Goal: Transaction & Acquisition: Purchase product/service

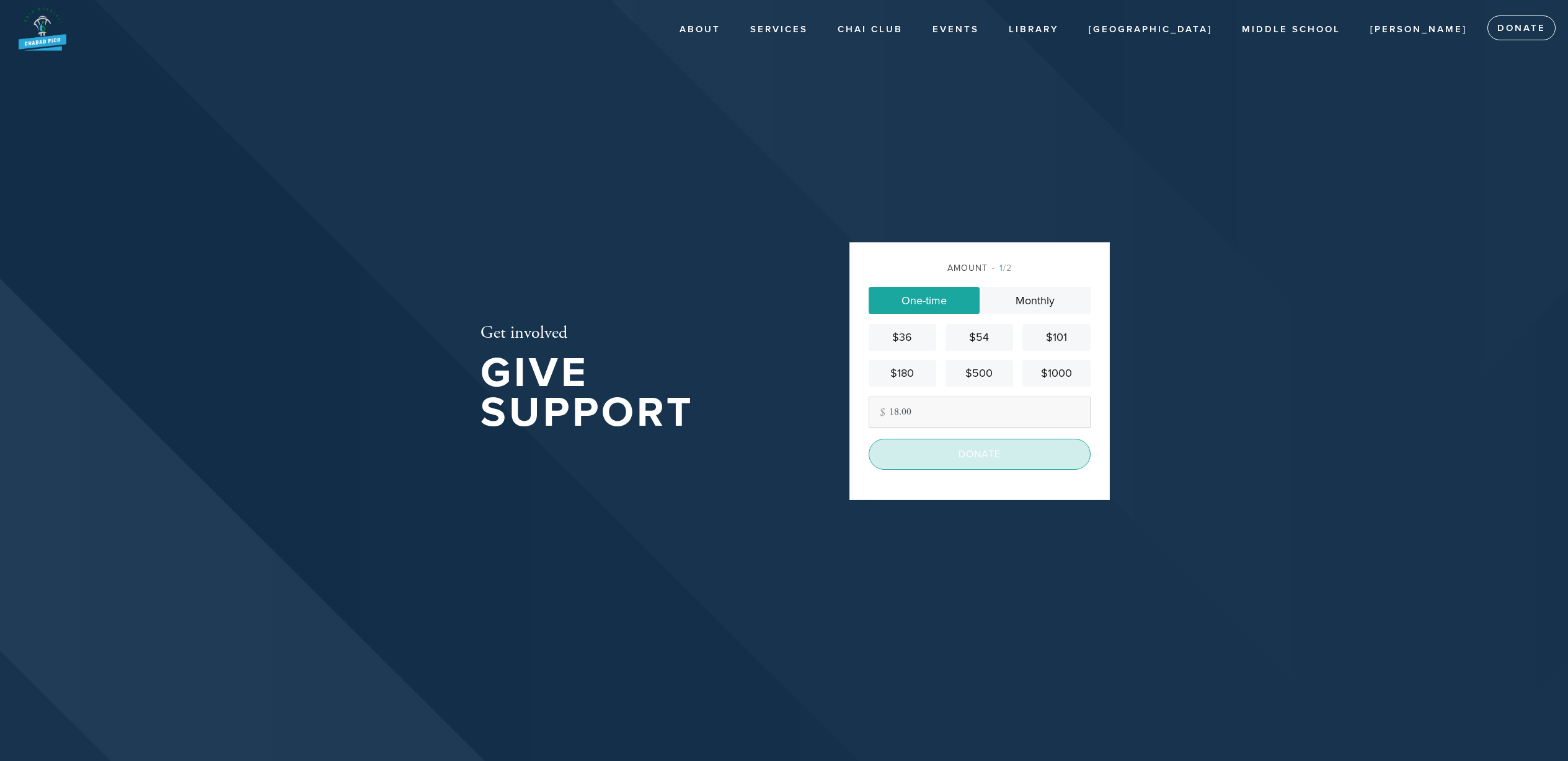
type input "18.00"
click at [1018, 462] on input "Donate" at bounding box center [980, 454] width 222 height 31
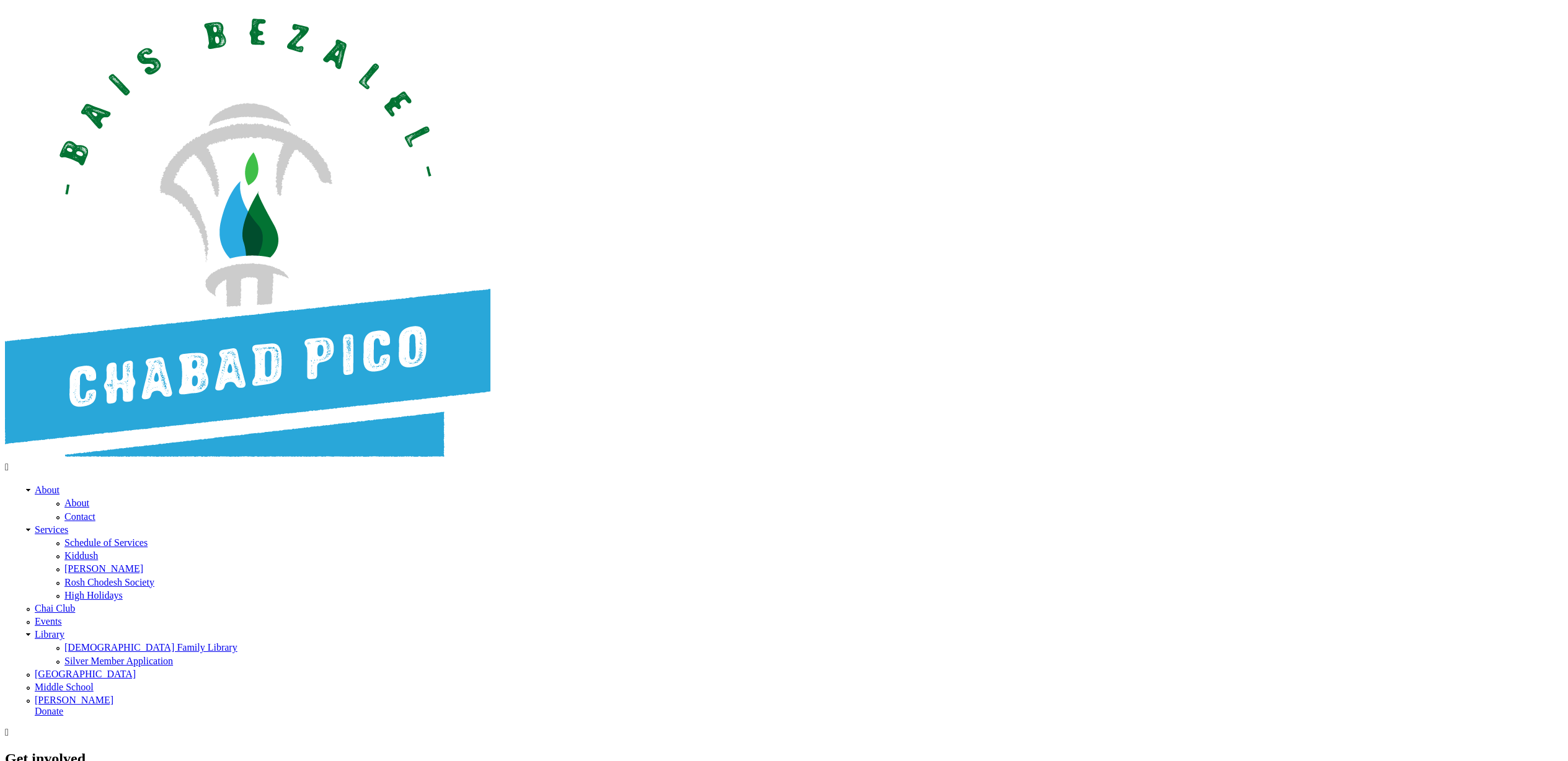
type input "[PERSON_NAME]"
type input "[STREET_ADDRESS][PERSON_NAME]"
type input "[PERSON_NAME][GEOGRAPHIC_DATA]"
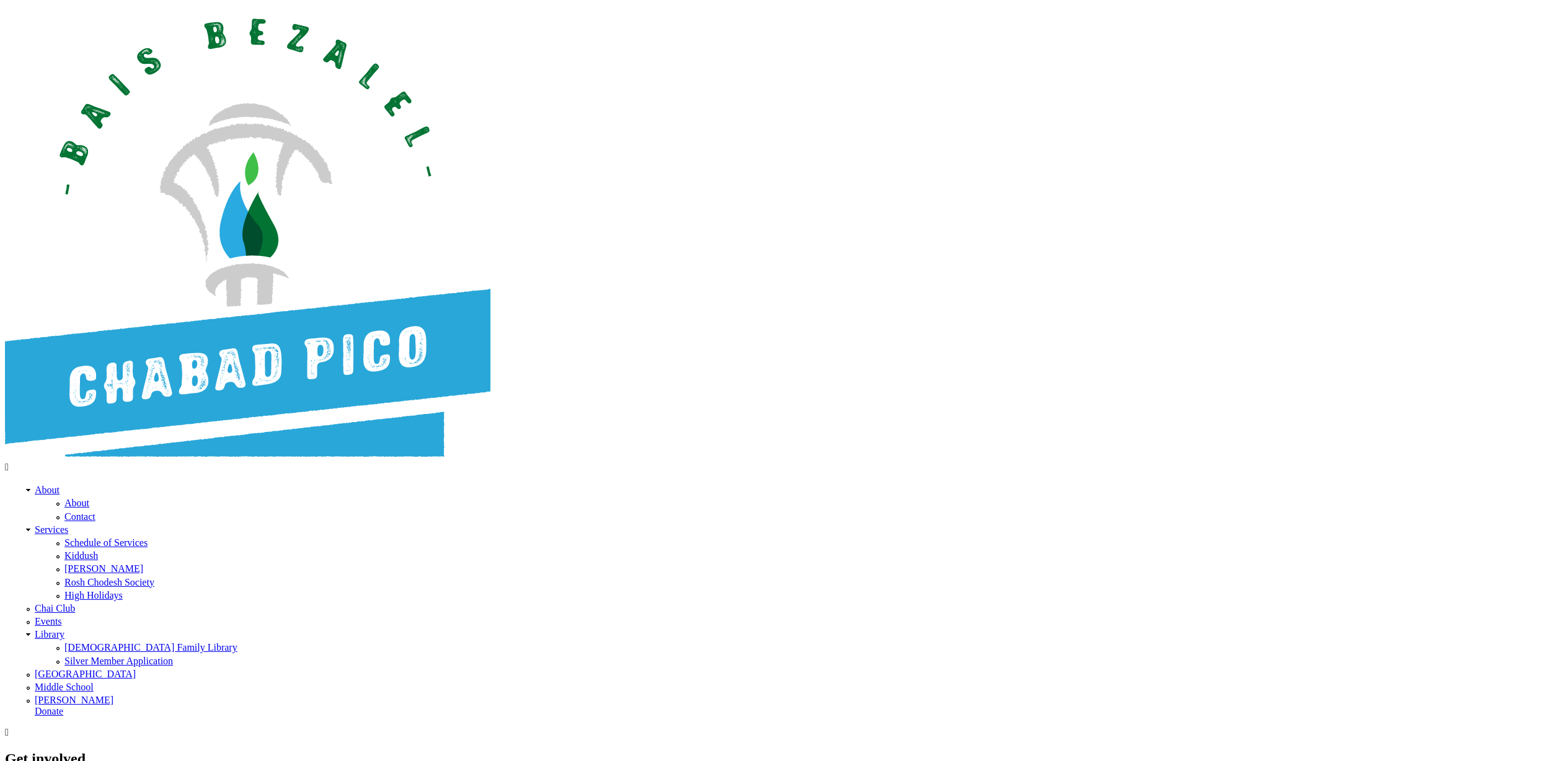
type input "[GEOGRAPHIC_DATA]"
type input "90212-3609"
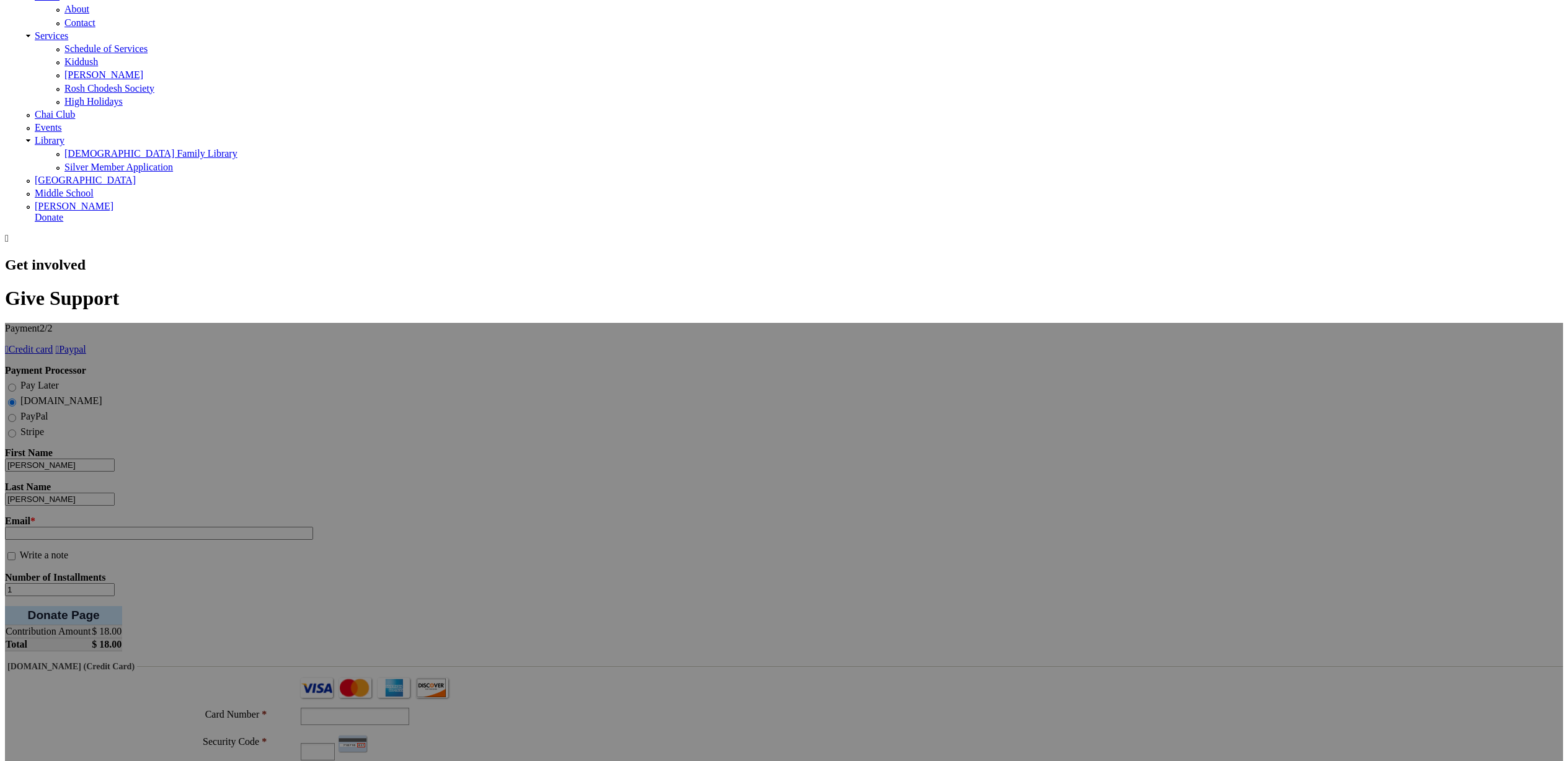
type input "[GEOGRAPHIC_DATA]"
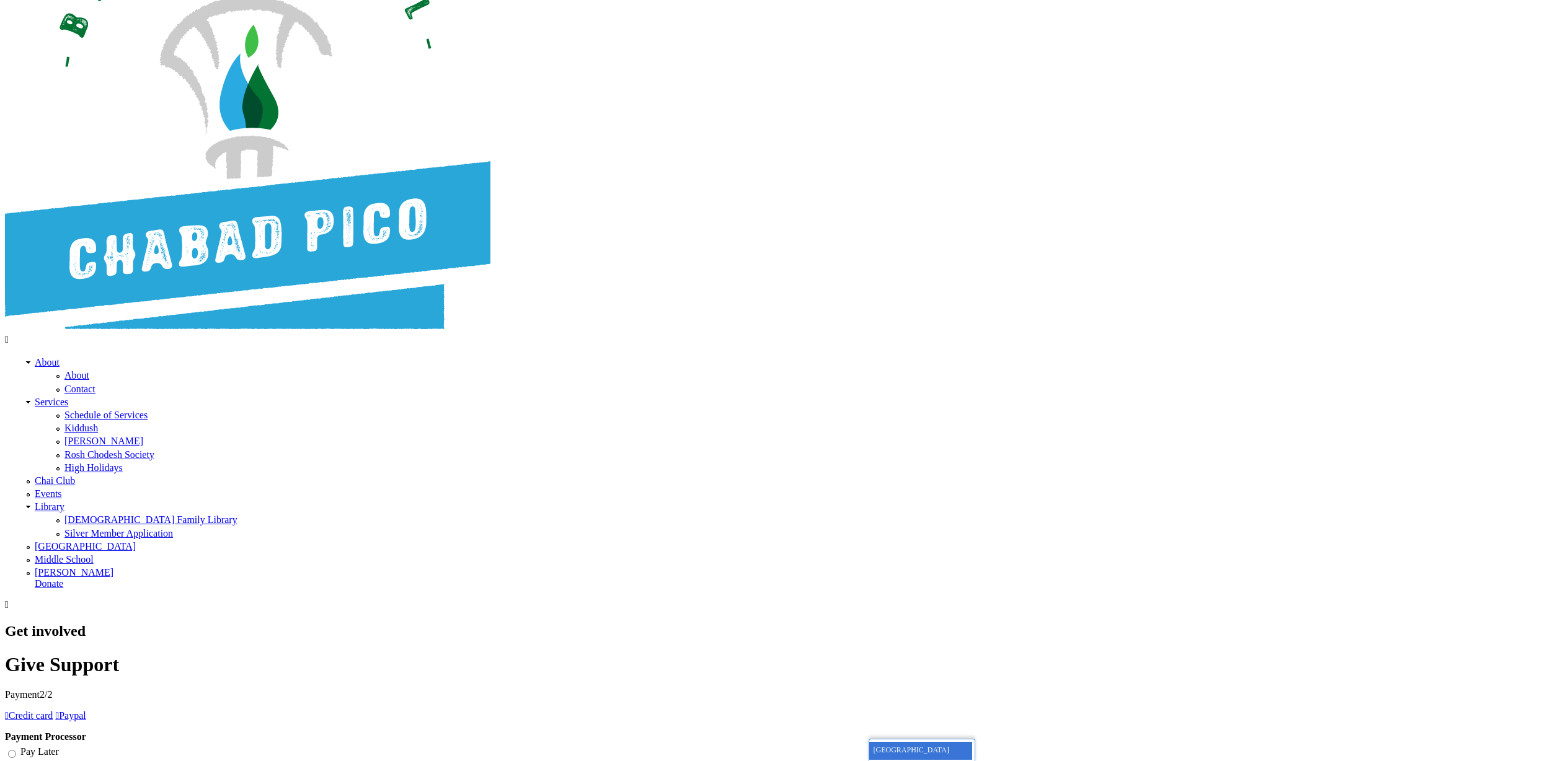
scroll to position [19, 0]
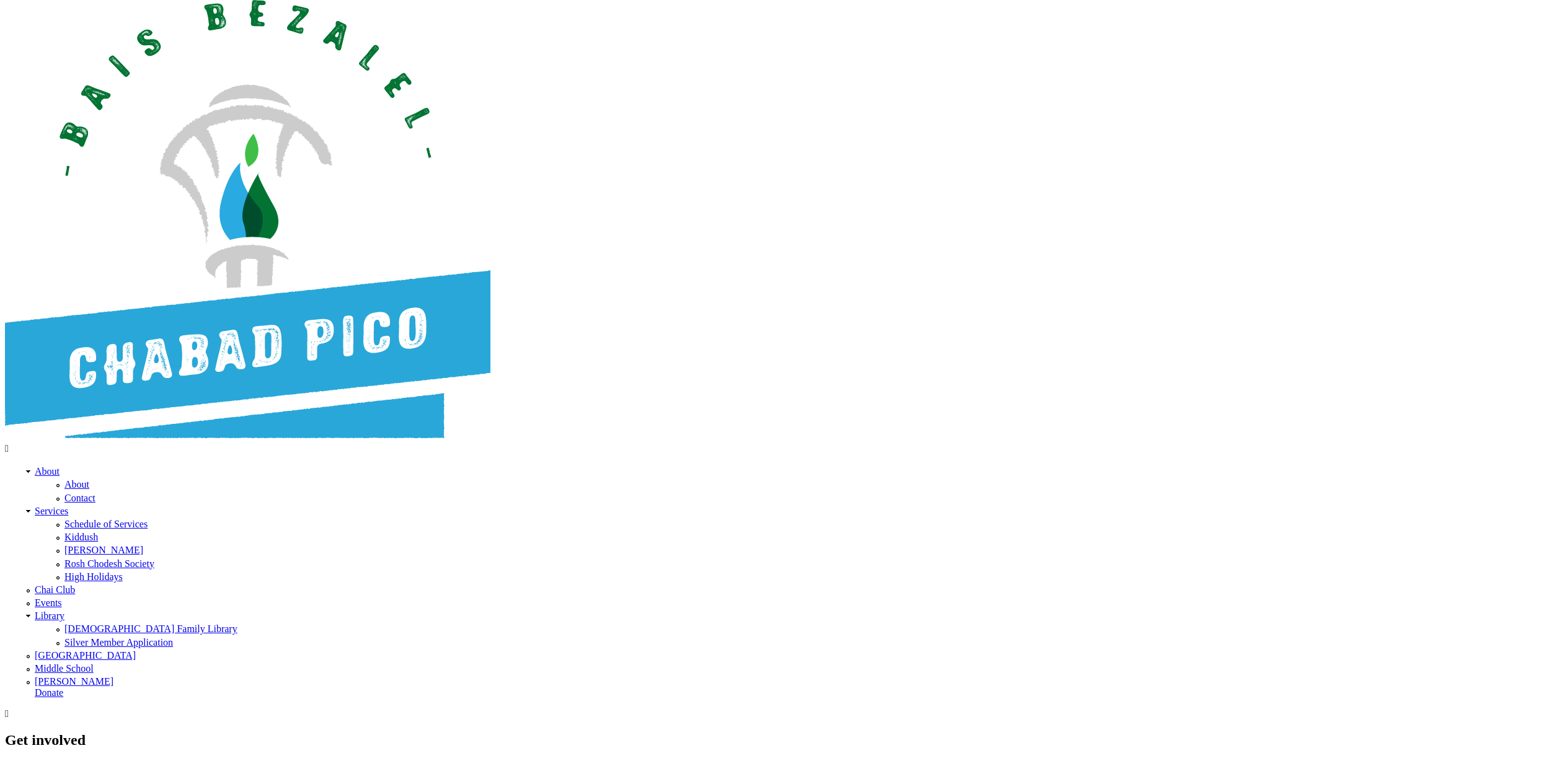
type input "[EMAIL_ADDRESS][DOMAIN_NAME]"
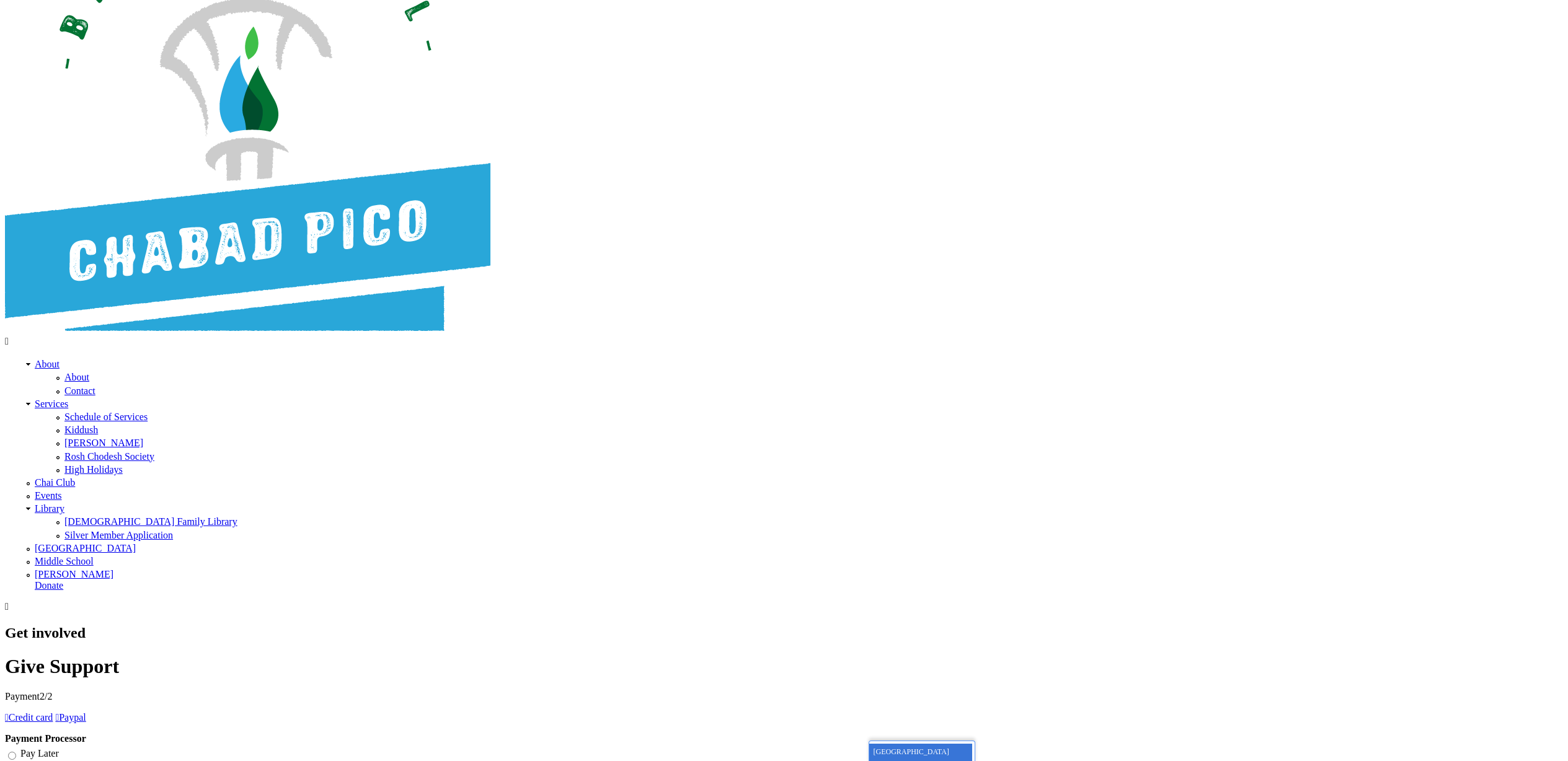
scroll to position [138, 0]
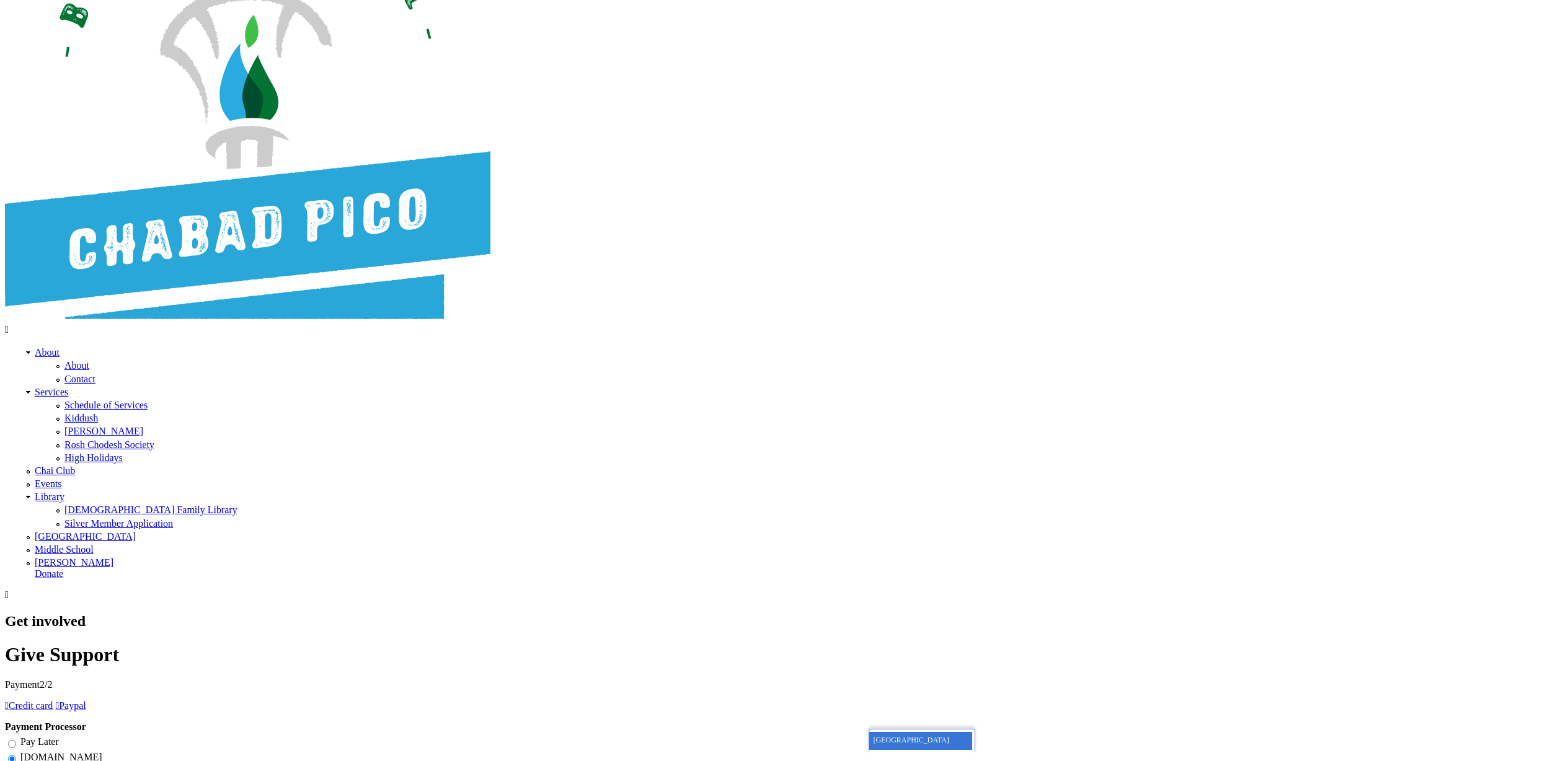
type input "[CREDIT_CARD_NUMBER]"
type input "524"
select select "6"
select select "2028"
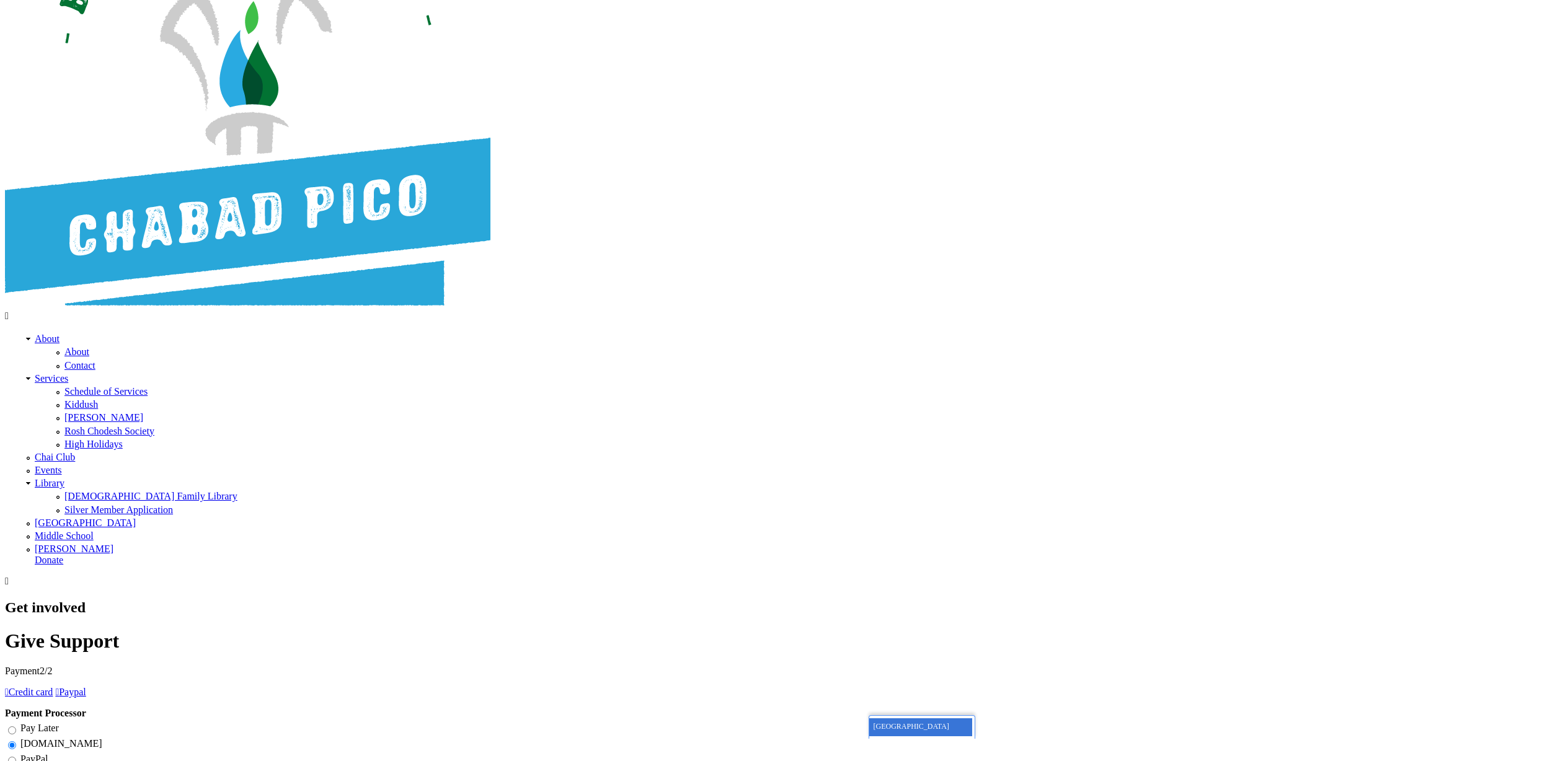
scroll to position [217, 0]
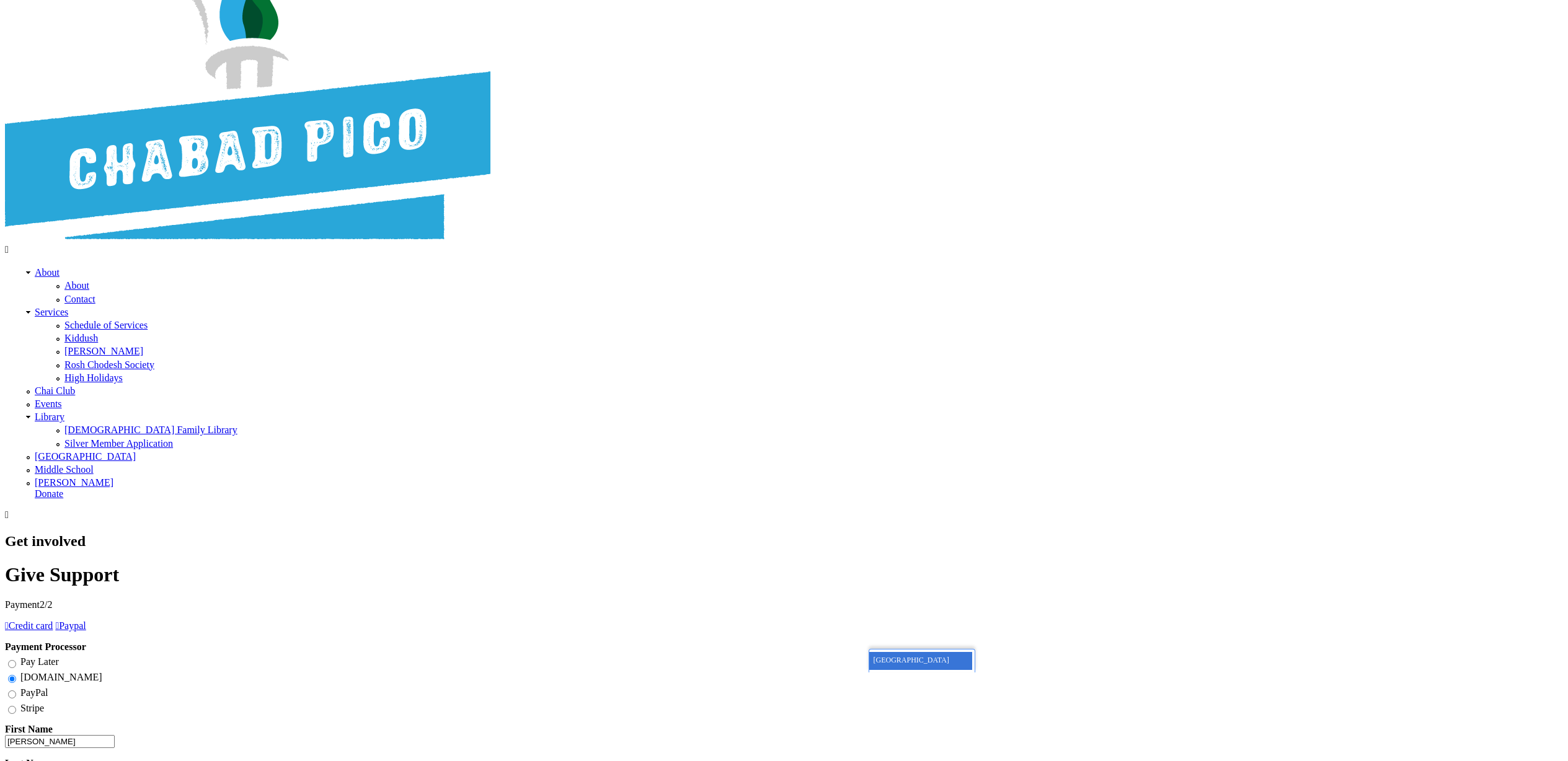
type input "[PERSON_NAME]"
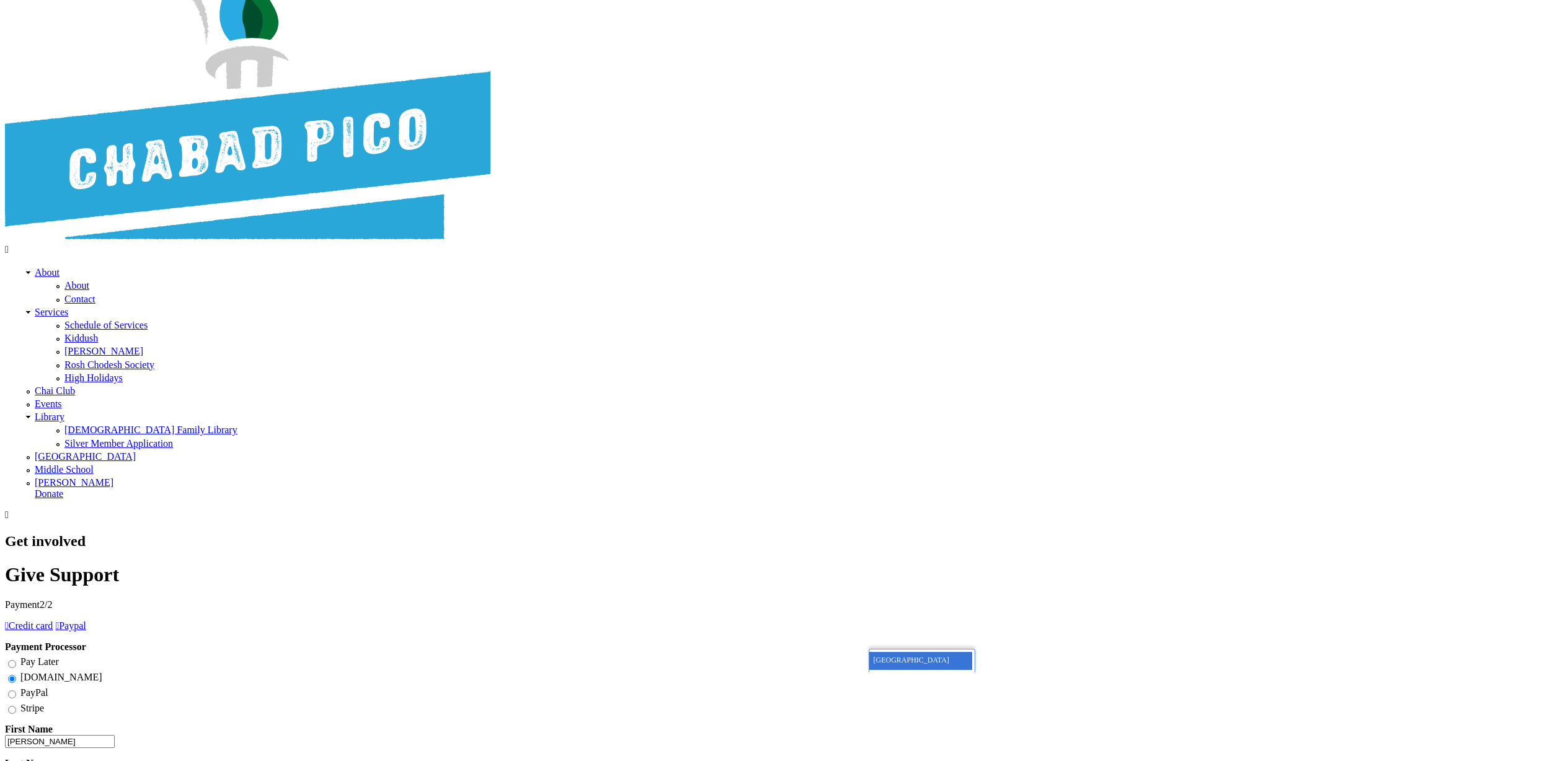
type input "[PERSON_NAME]"
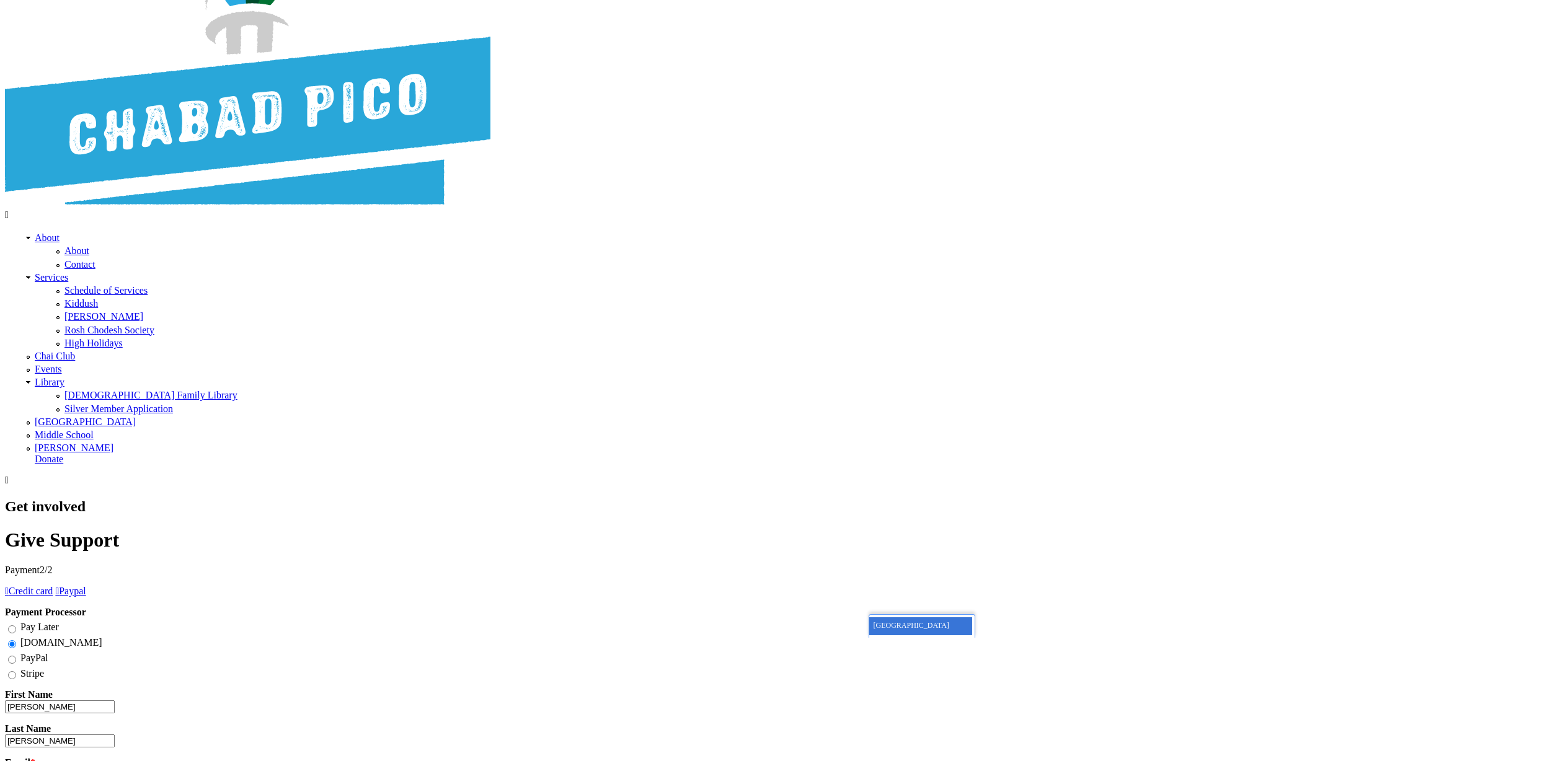
scroll to position [181, 0]
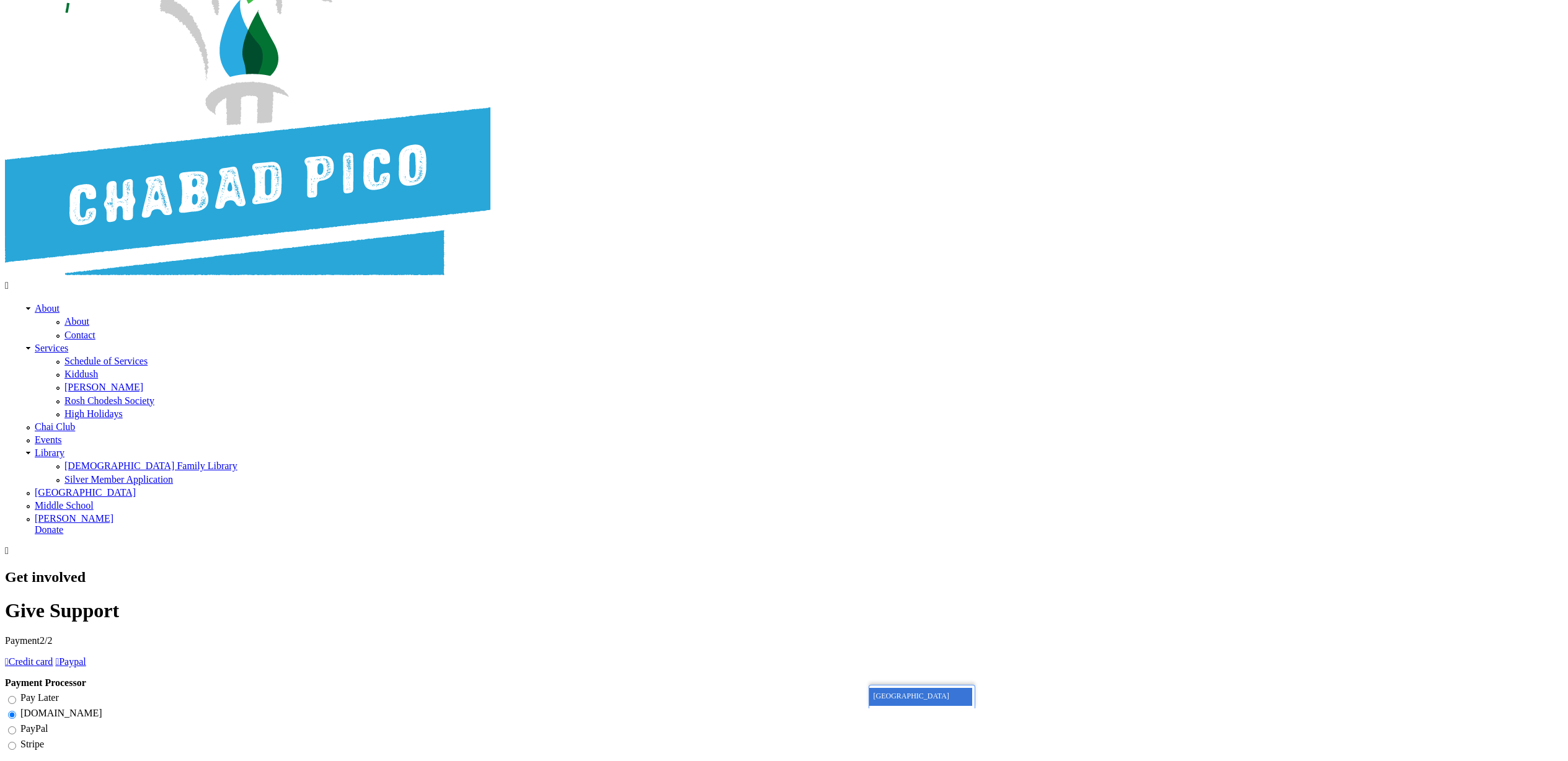
checkbox input "true"
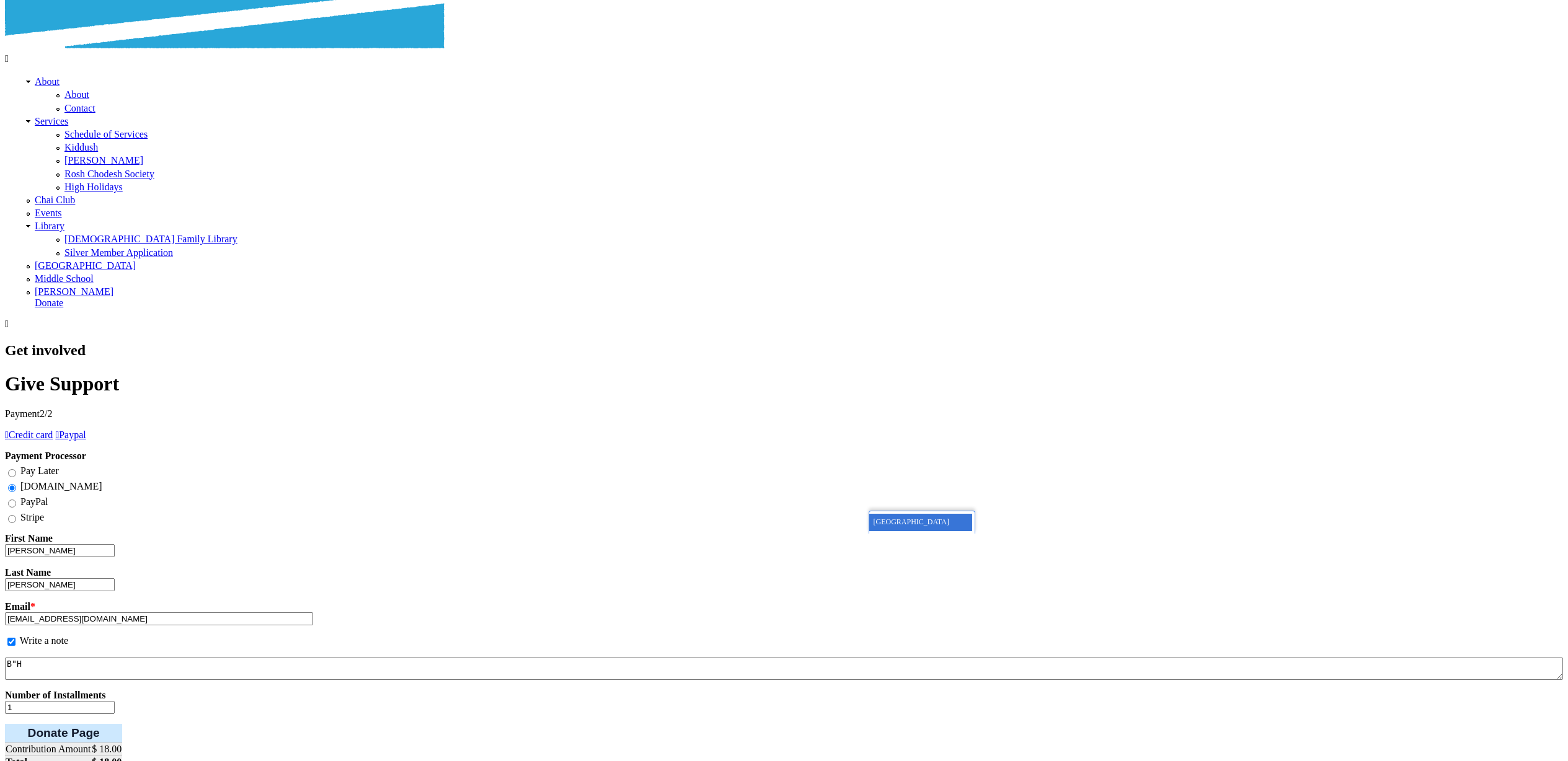
scroll to position [419, 0]
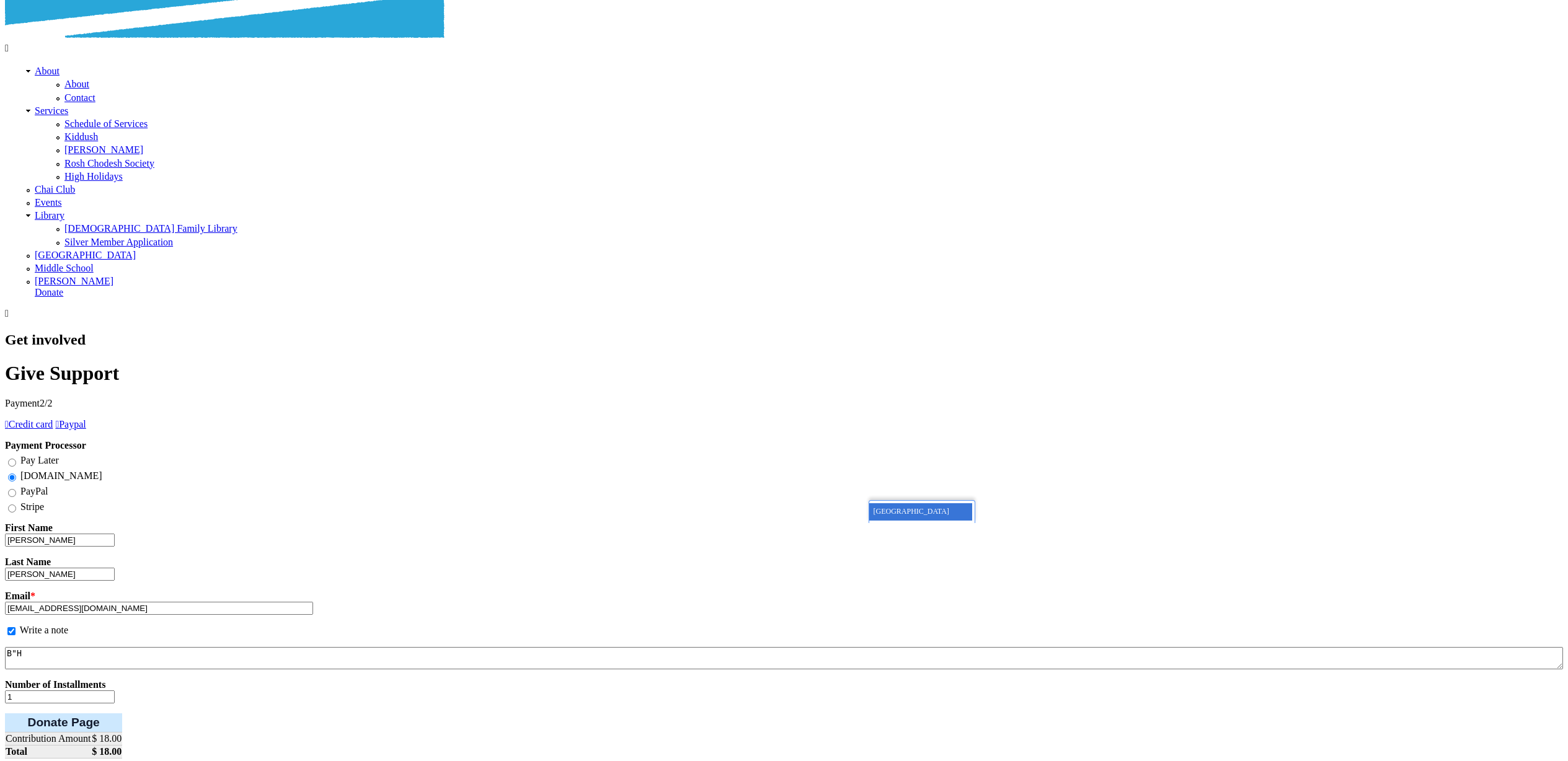
type textarea "B"H"
